Goal: Book appointment/travel/reservation

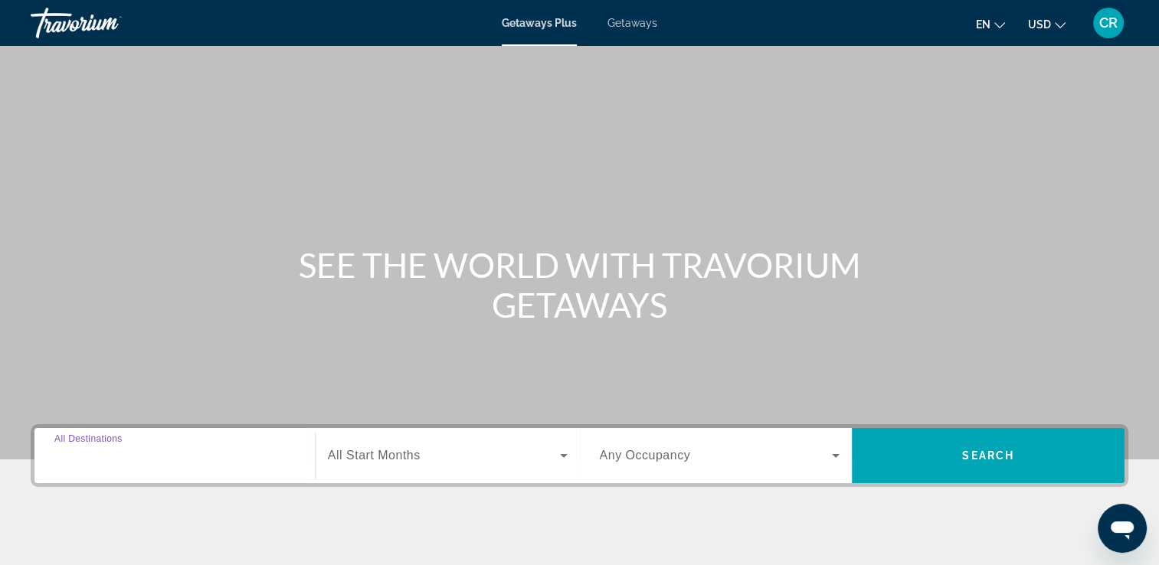
click at [165, 461] on input "Destination All Destinations" at bounding box center [174, 456] width 240 height 18
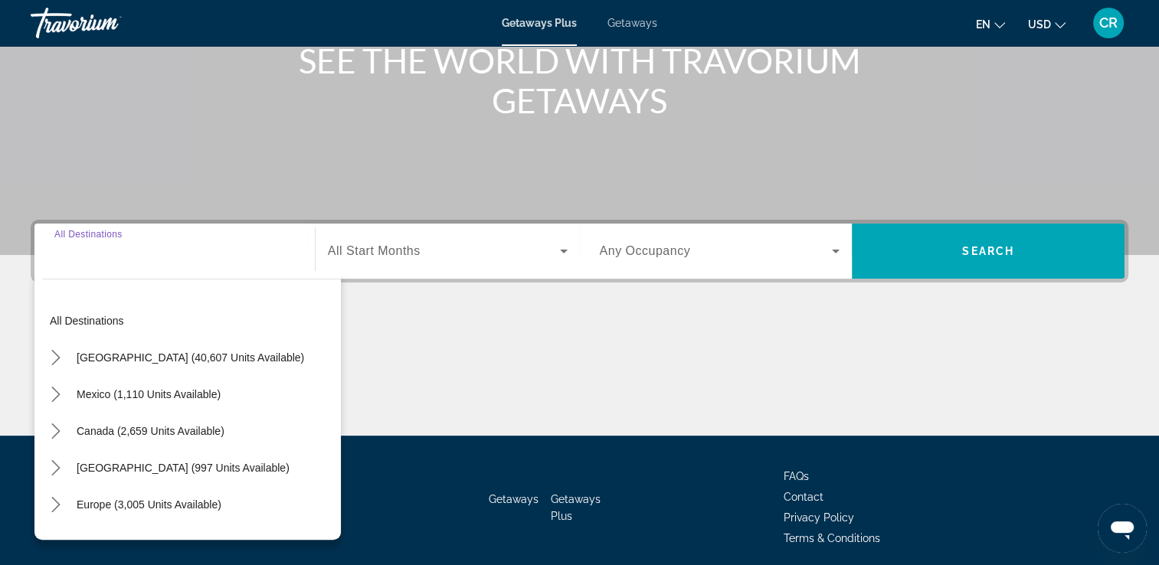
scroll to position [262, 0]
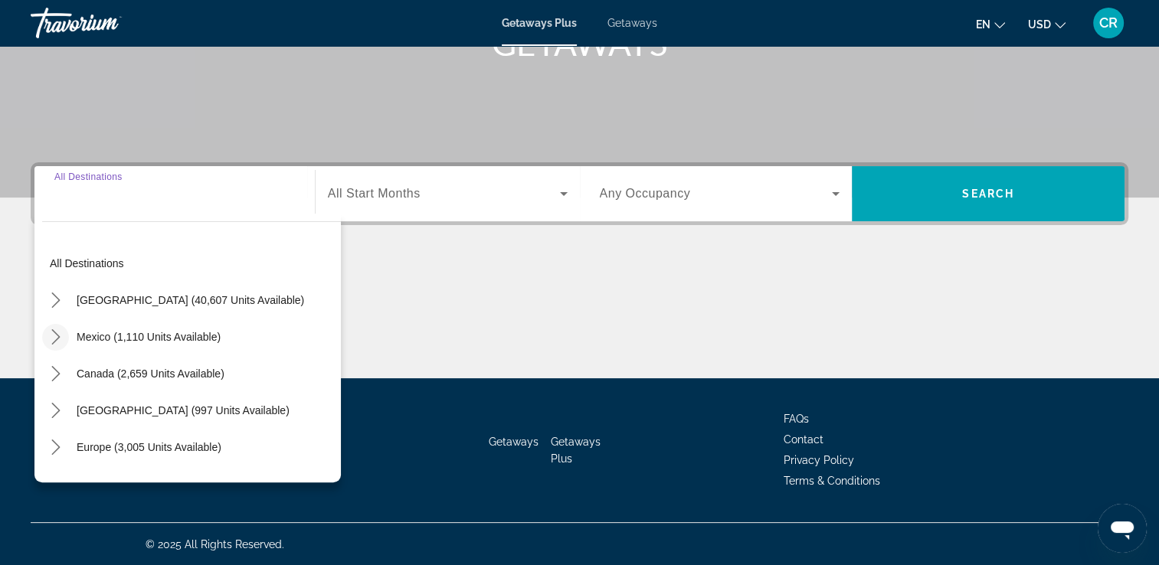
click at [57, 336] on icon "Toggle Mexico (1,110 units available) submenu" at bounding box center [55, 336] width 15 height 15
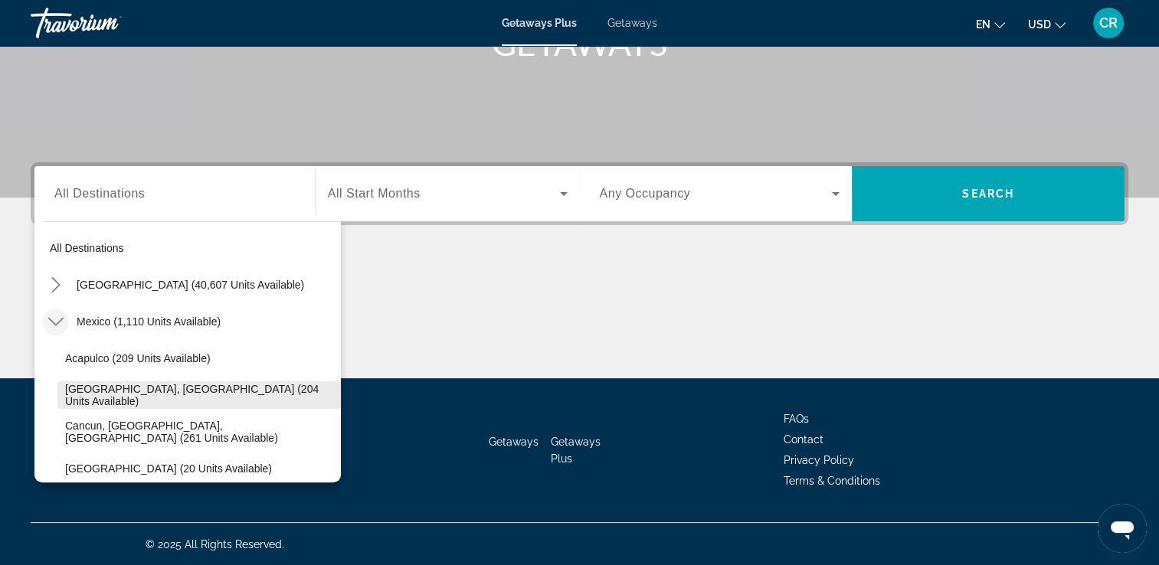
scroll to position [0, 0]
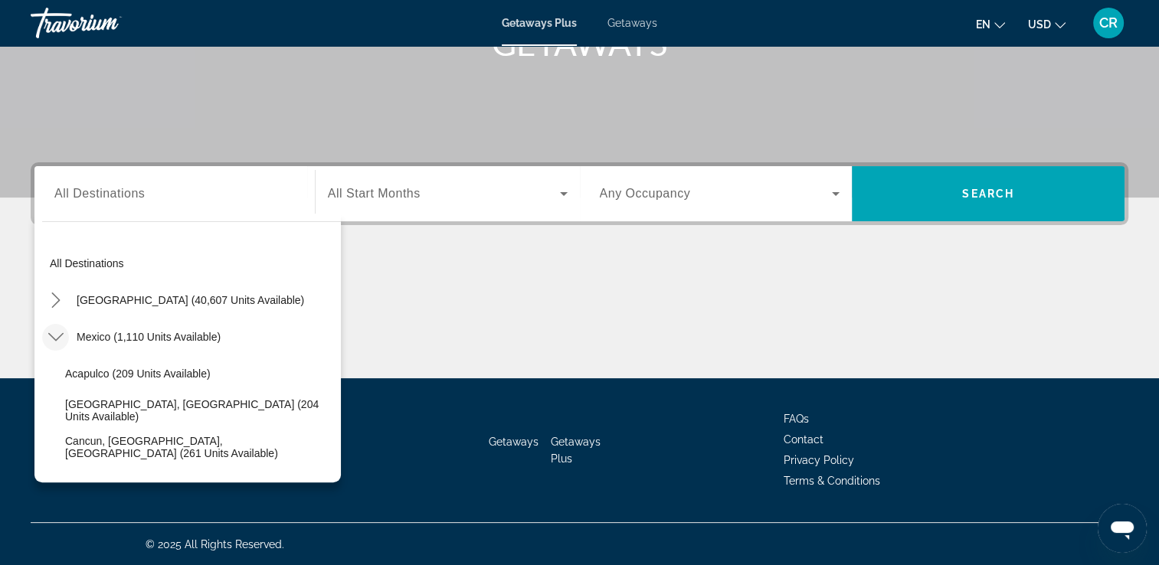
click at [131, 202] on div "Search widget" at bounding box center [174, 194] width 240 height 44
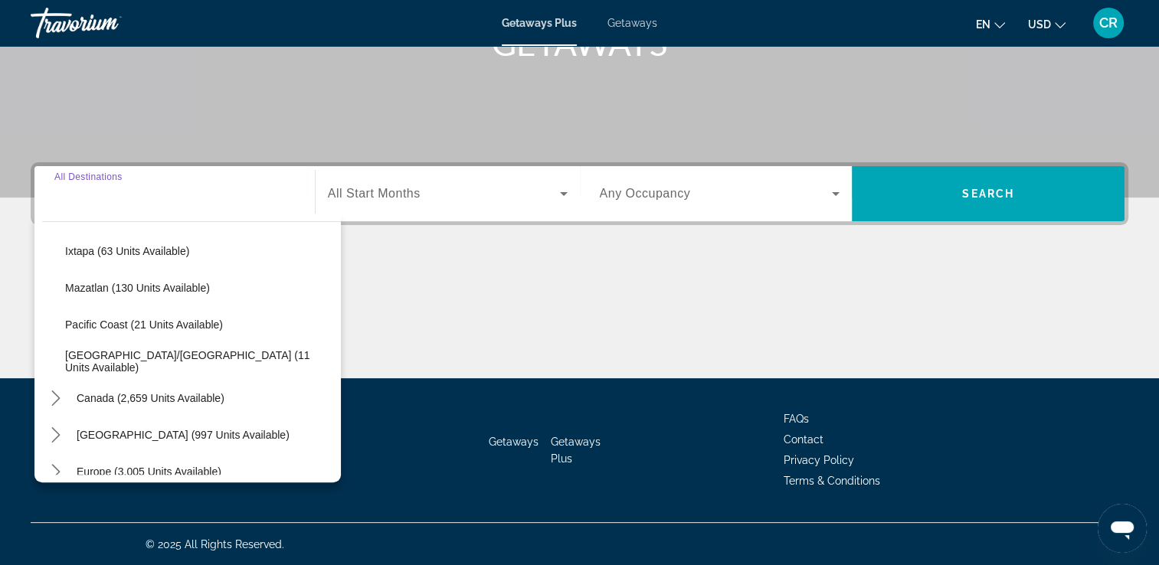
scroll to position [383, 0]
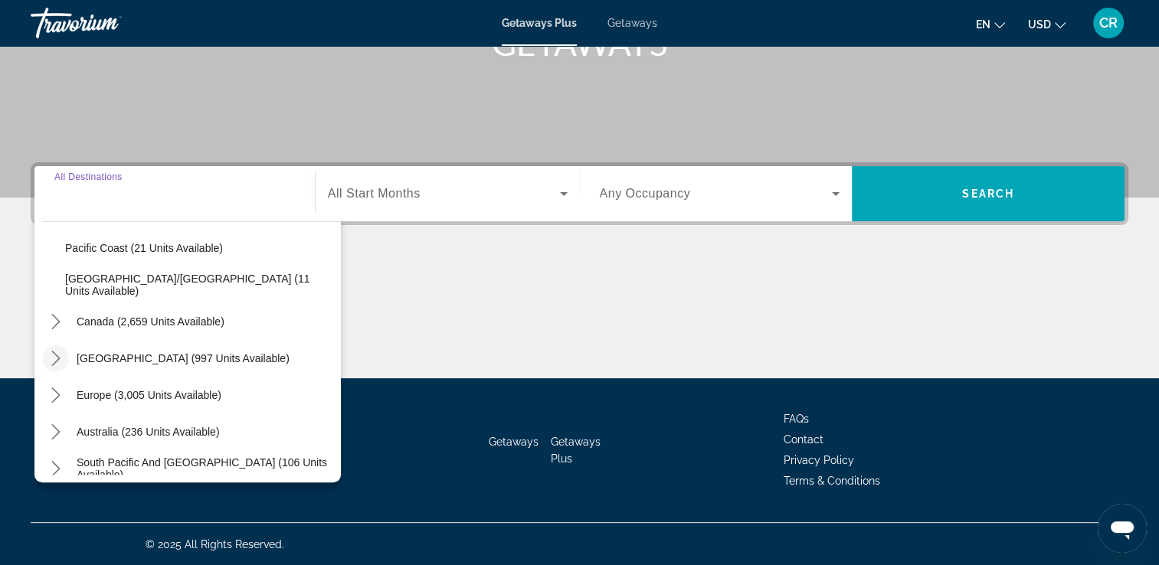
click at [51, 355] on icon "Toggle Caribbean & Atlantic Islands (997 units available) submenu" at bounding box center [55, 358] width 15 height 15
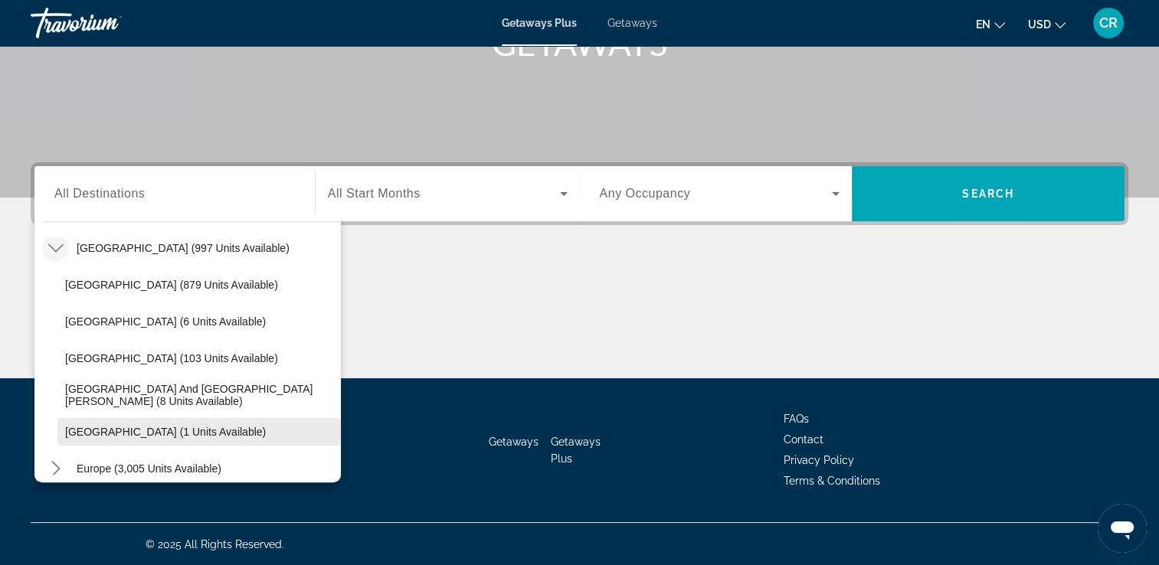
scroll to position [469, 0]
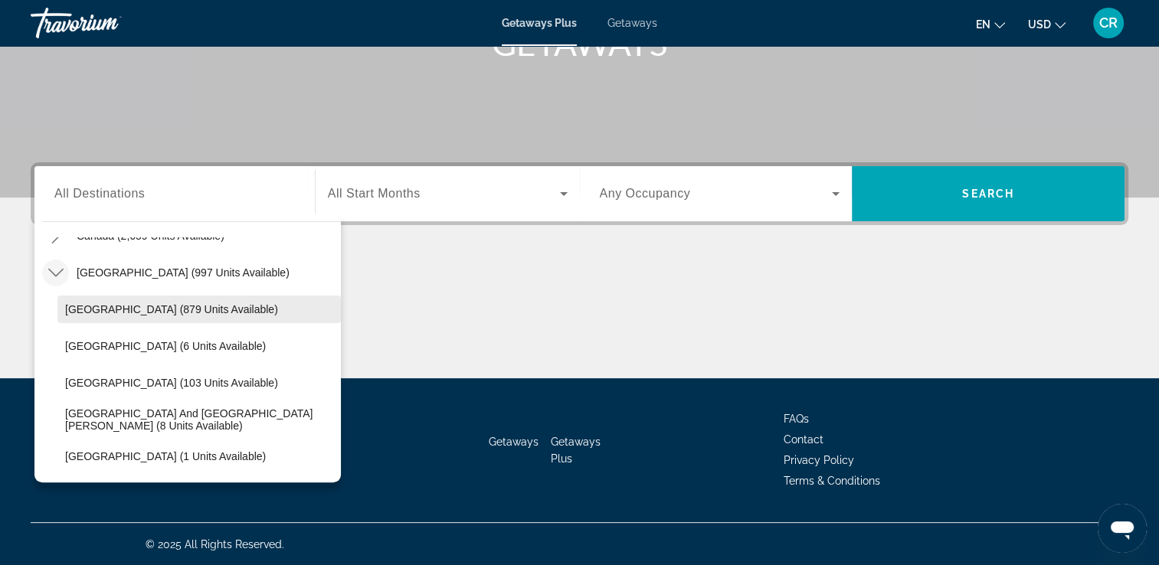
click at [124, 305] on span "[GEOGRAPHIC_DATA] (879 units available)" at bounding box center [171, 309] width 213 height 12
type input "**********"
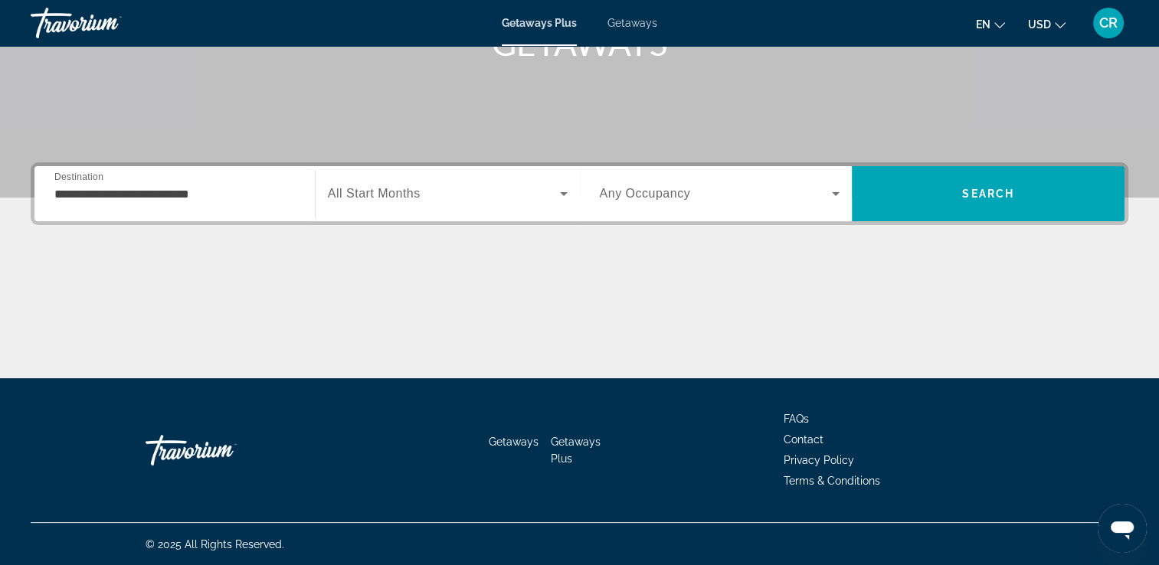
click at [360, 188] on span "All Start Months" at bounding box center [374, 193] width 93 height 13
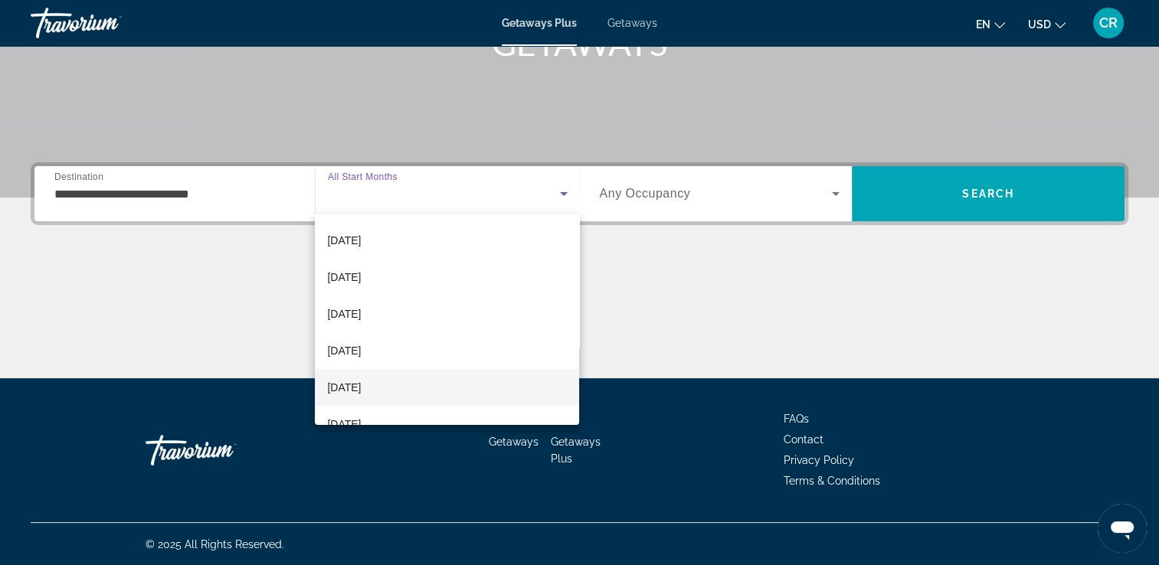
scroll to position [230, 0]
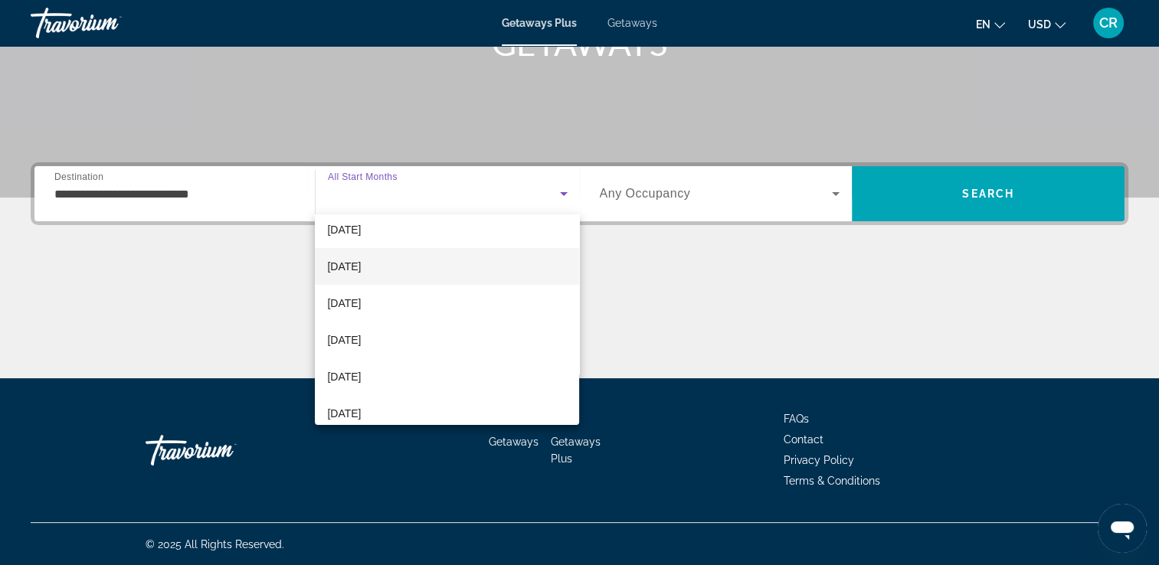
click at [379, 262] on mat-option "[DATE]" at bounding box center [447, 266] width 264 height 37
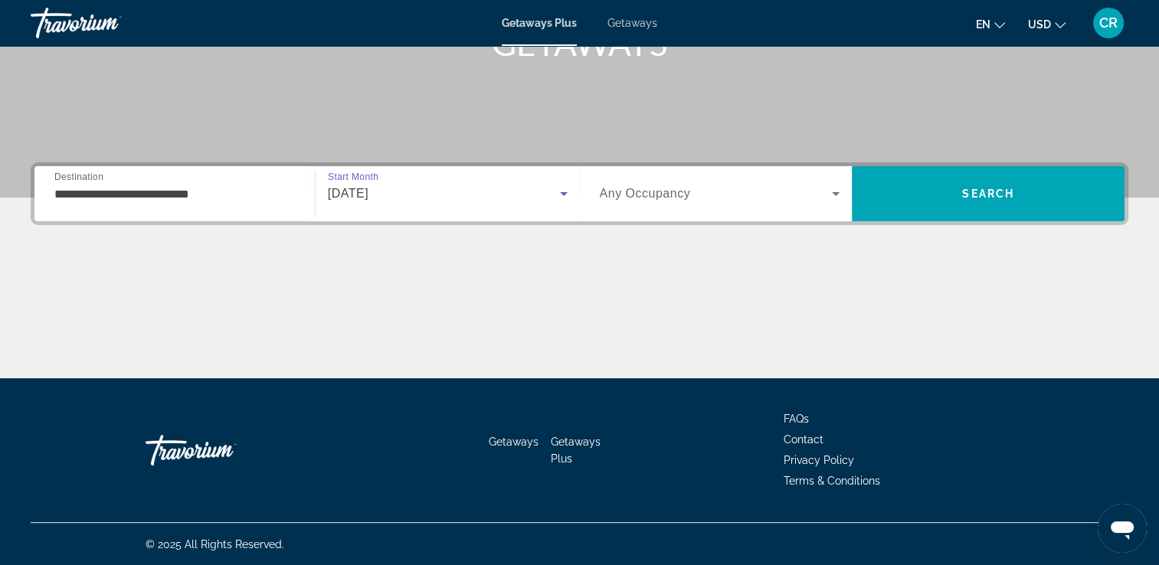
click at [712, 198] on span "Search widget" at bounding box center [716, 194] width 233 height 18
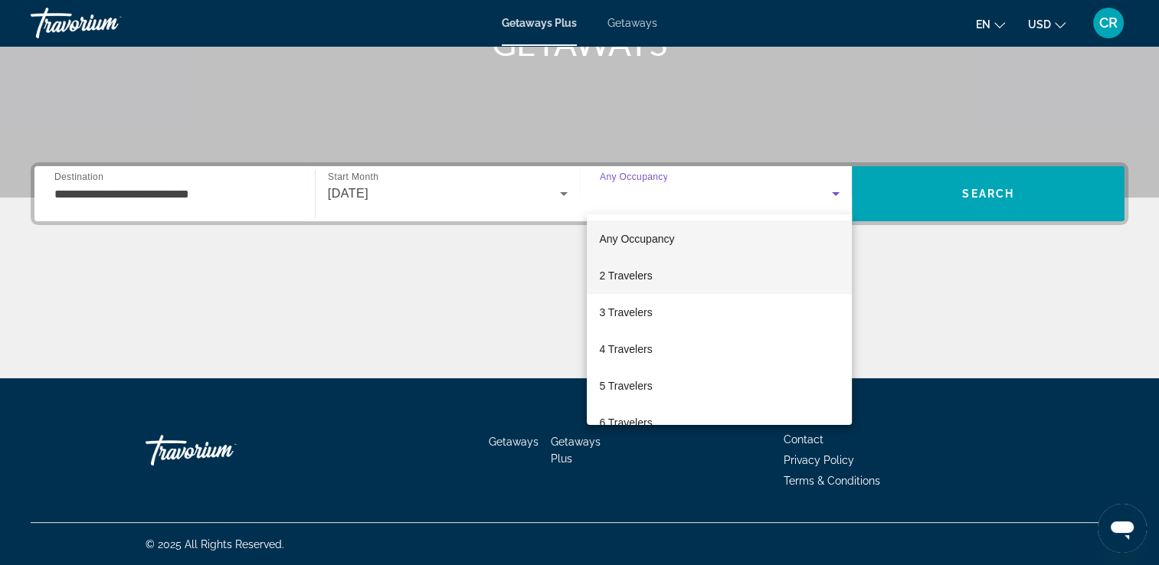
click at [679, 278] on mat-option "2 Travelers" at bounding box center [719, 275] width 265 height 37
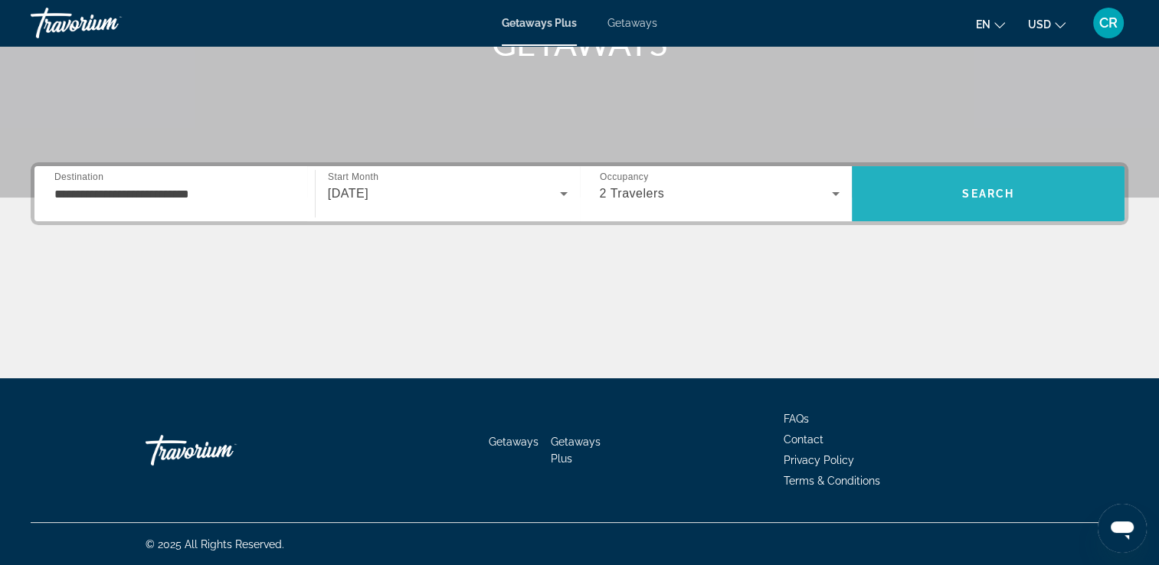
click at [971, 182] on span "Search" at bounding box center [988, 193] width 273 height 37
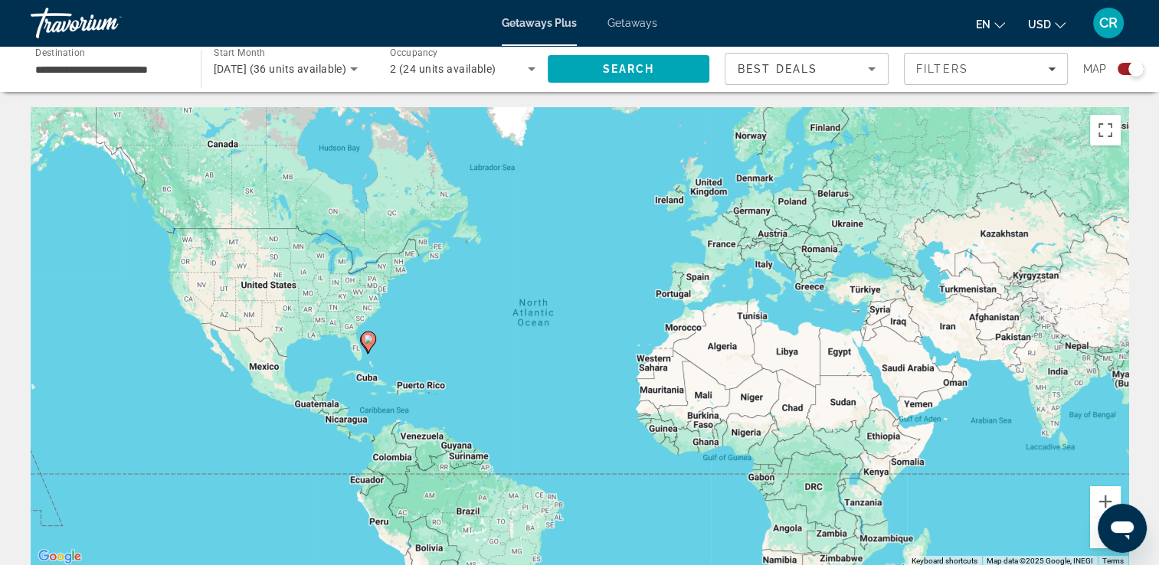
click at [149, 67] on input "**********" at bounding box center [108, 70] width 146 height 18
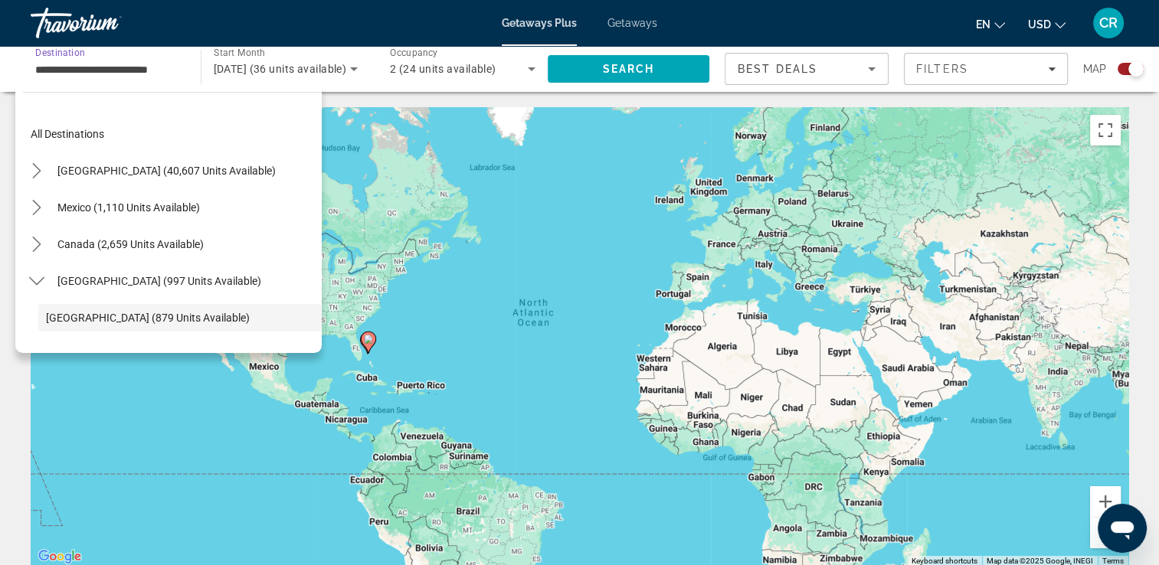
drag, startPoint x: 171, startPoint y: 72, endPoint x: 3, endPoint y: 70, distance: 167.7
click at [3, 70] on div "**********" at bounding box center [579, 69] width 1159 height 46
